Goal: Information Seeking & Learning: Understand process/instructions

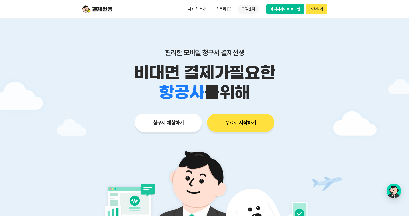
click at [250, 11] on p "고객센터" at bounding box center [248, 9] width 21 height 9
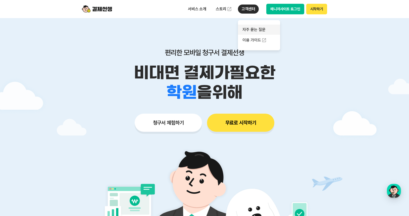
click at [251, 28] on link "자주 묻는 질문" at bounding box center [259, 30] width 42 height 10
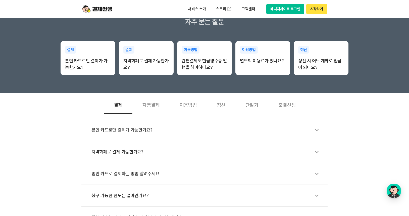
scroll to position [126, 0]
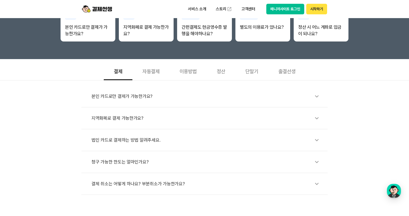
click at [142, 189] on div "결체 취소는 어떻게 하나요? 부분취소가 가능한가요?" at bounding box center [206, 184] width 231 height 12
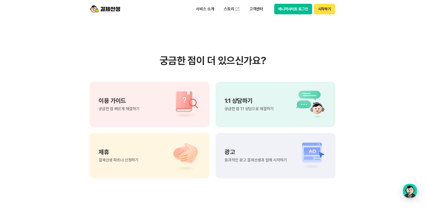
scroll to position [416, 0]
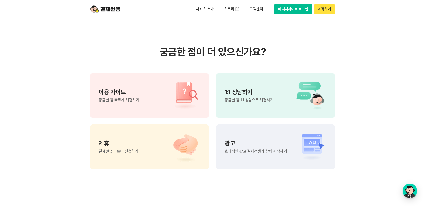
click at [278, 98] on div "1:1 상담하기 궁금한 점 1:1 상담으로 해결하기" at bounding box center [276, 95] width 120 height 45
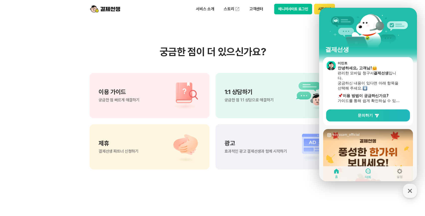
click at [372, 171] on link "대화" at bounding box center [369, 173] width 32 height 13
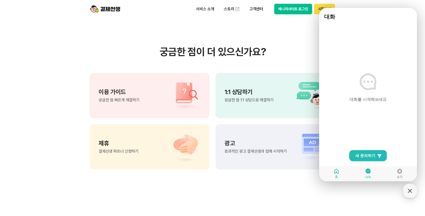
click at [334, 172] on icon at bounding box center [337, 171] width 6 height 6
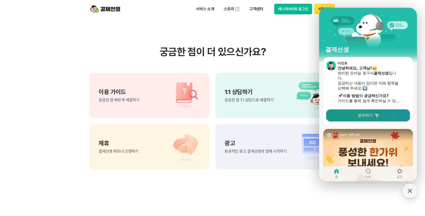
click at [385, 114] on link "문의하기" at bounding box center [368, 115] width 84 height 12
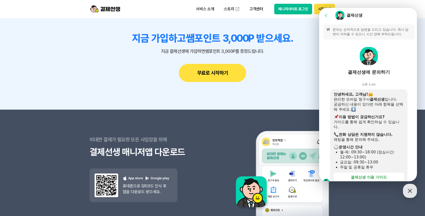
scroll to position [642, 0]
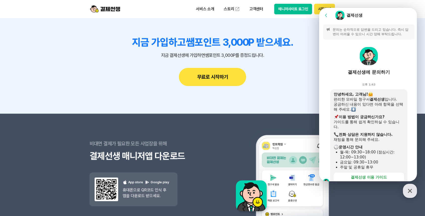
click at [327, 17] on icon at bounding box center [326, 15] width 5 height 5
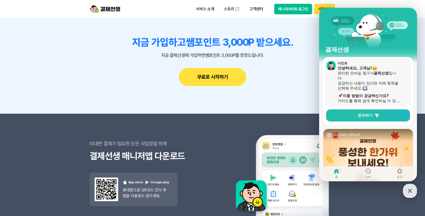
scroll to position [86, 0]
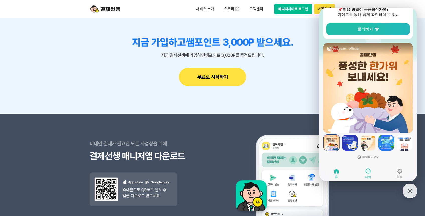
click at [369, 174] on icon at bounding box center [368, 171] width 6 height 6
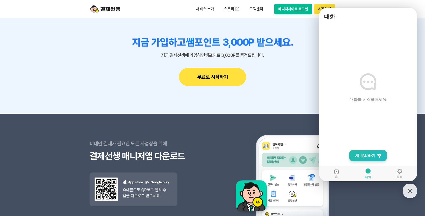
click at [365, 154] on span "새 문의하기" at bounding box center [366, 155] width 20 height 5
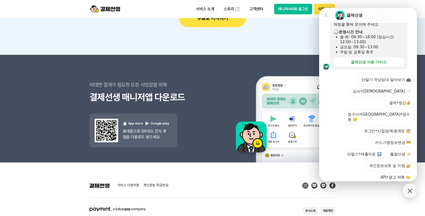
scroll to position [742, 0]
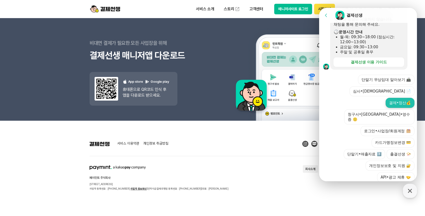
click at [393, 98] on button "결제•정산💰" at bounding box center [400, 103] width 29 height 10
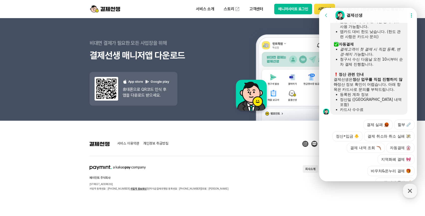
scroll to position [267, 0]
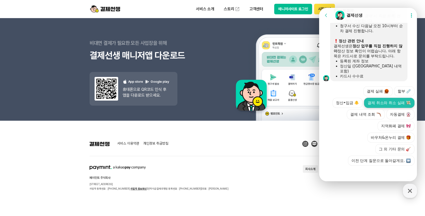
click at [379, 103] on button "결제 취소와 취소 실패" at bounding box center [389, 103] width 50 height 10
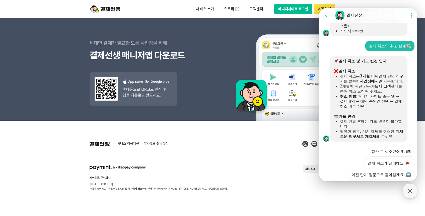
scroll to position [331, 0]
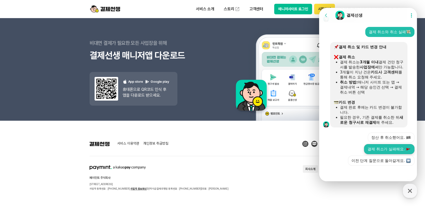
click at [390, 151] on button "결제 취소가 실패해요." at bounding box center [389, 149] width 50 height 10
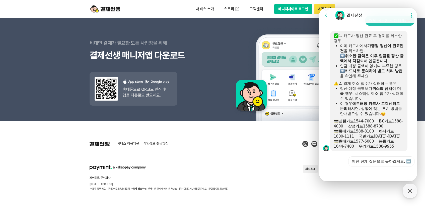
scroll to position [454, 0]
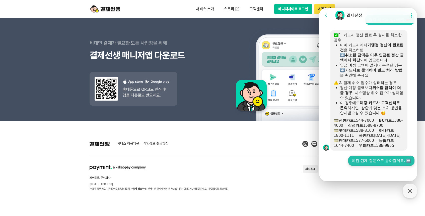
click at [375, 157] on button "이전 단계 질문으로 돌아갈게요. ⬅️" at bounding box center [382, 160] width 66 height 10
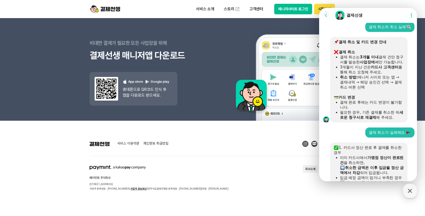
scroll to position [452, 0]
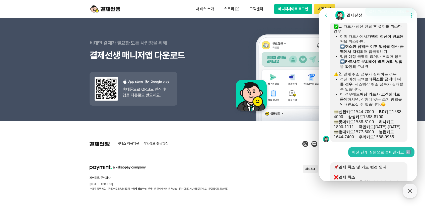
click at [366, 129] on b "국민카드" at bounding box center [366, 127] width 15 height 5
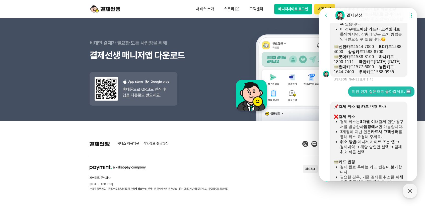
scroll to position [578, 0]
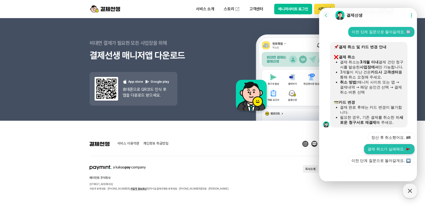
click at [383, 154] on button "결제 취소가 실패해요." at bounding box center [389, 149] width 50 height 10
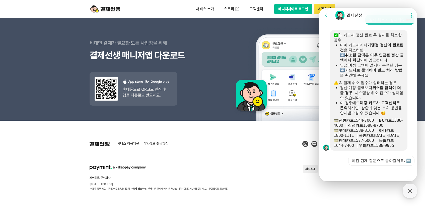
scroll to position [689, 0]
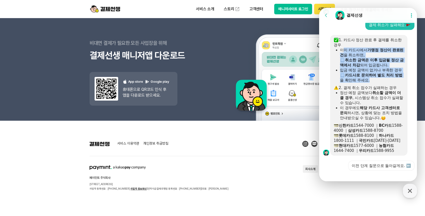
drag, startPoint x: 342, startPoint y: 65, endPoint x: 399, endPoint y: 104, distance: 68.8
click at [399, 104] on div "1. 카드사 정산 완료 후 결제를 취소한 경우 이미 카드사에서 가맹점 정산이 완료된 건 을 취소하면, ​ 취소한 금액은 이후 입금될 정산 금액…" at bounding box center [369, 95] width 70 height 116
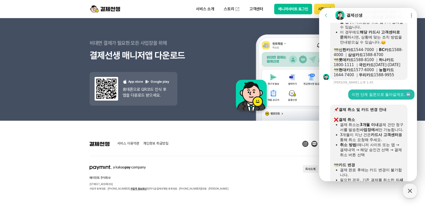
scroll to position [543, 0]
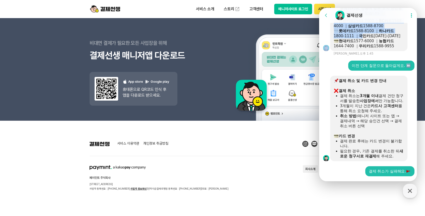
drag, startPoint x: 362, startPoint y: 16, endPoint x: 363, endPoint y: 45, distance: 29.4
drag, startPoint x: 363, startPoint y: 45, endPoint x: 336, endPoint y: 74, distance: 40.0
click at [336, 71] on div "이전 단계 질문으로 돌아갈게요. ⬅️" at bounding box center [368, 66] width 99 height 10
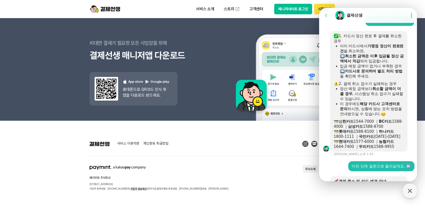
scroll to position [417, 0]
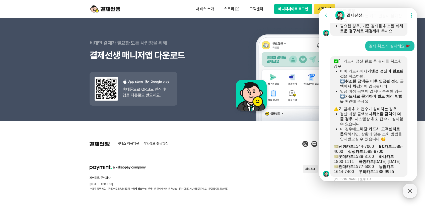
click at [409, 194] on icon "button" at bounding box center [410, 190] width 9 height 9
